Goal: Task Accomplishment & Management: Manage account settings

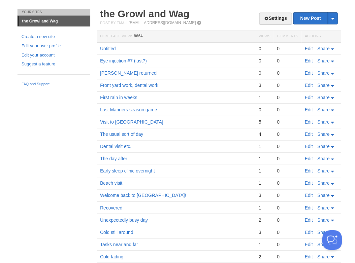
click at [308, 47] on link "Edit" at bounding box center [308, 48] width 8 height 5
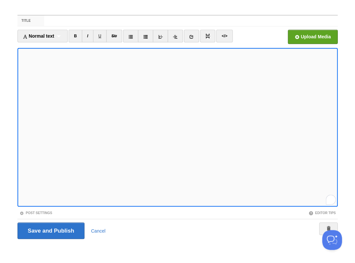
scroll to position [109, 0]
click at [50, 230] on input "Save and Publish" at bounding box center [50, 230] width 67 height 16
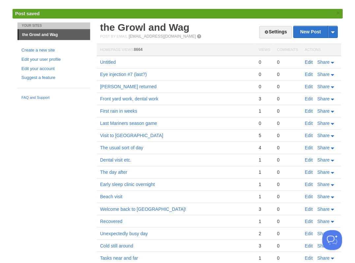
click at [308, 61] on link "Edit" at bounding box center [308, 61] width 8 height 5
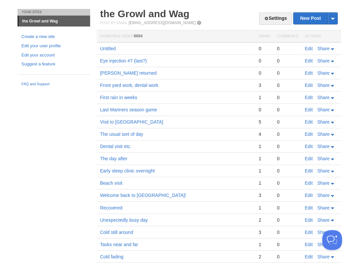
click at [307, 47] on link "Edit" at bounding box center [308, 48] width 8 height 5
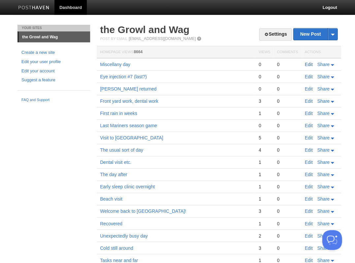
click at [307, 64] on link "Edit" at bounding box center [308, 64] width 8 height 5
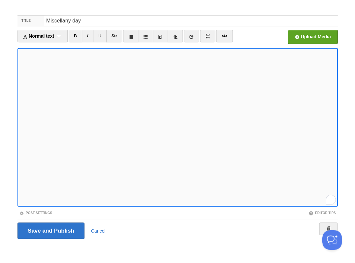
scroll to position [140, 0]
click at [50, 230] on input "Save and Publish" at bounding box center [50, 230] width 67 height 16
